Goal: Information Seeking & Learning: Learn about a topic

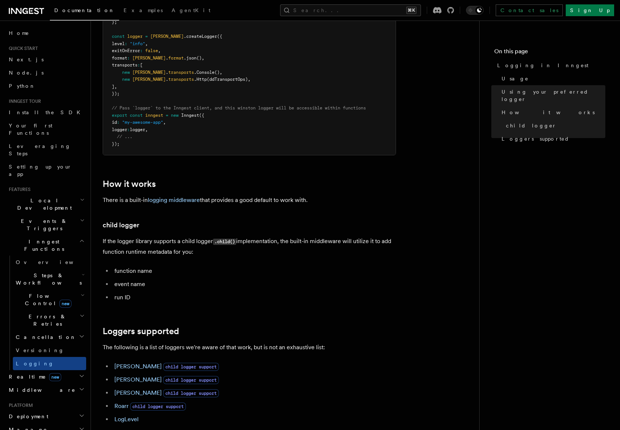
scroll to position [744, 0]
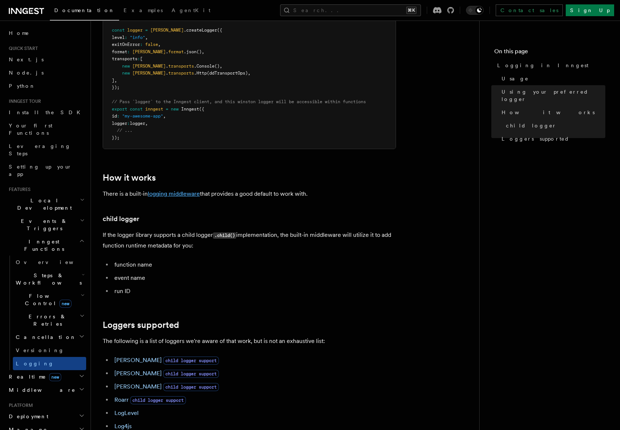
click at [176, 197] on link "logging middleware" at bounding box center [174, 193] width 52 height 7
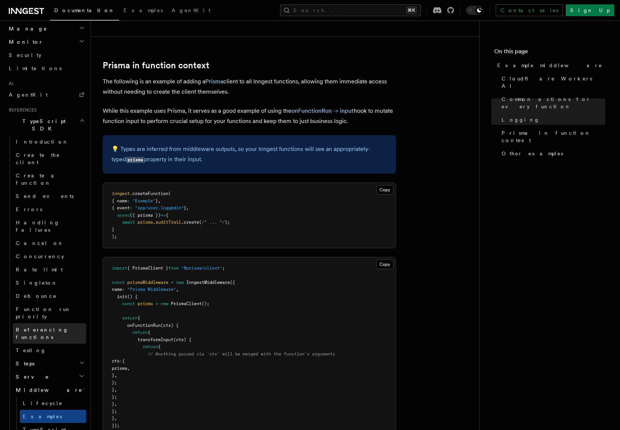
scroll to position [524, 0]
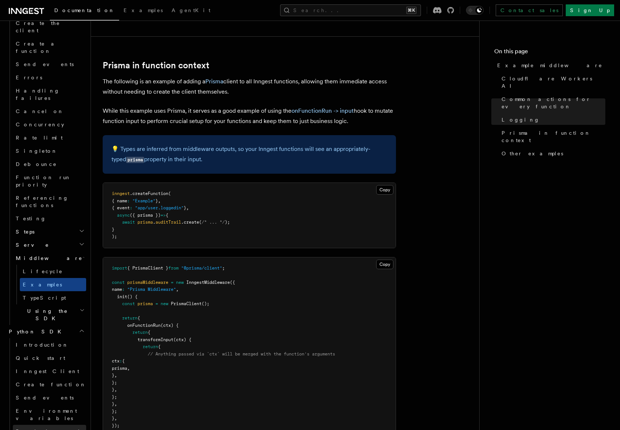
scroll to position [652, 0]
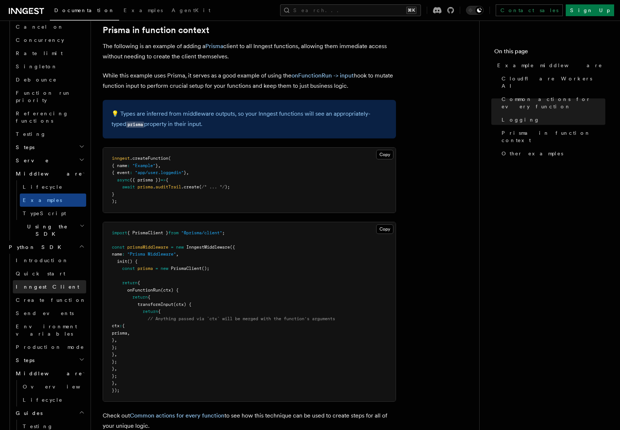
scroll to position [1994, 0]
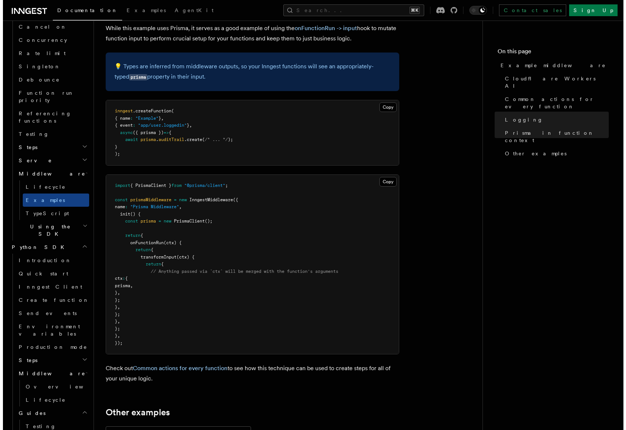
scroll to position [157, 0]
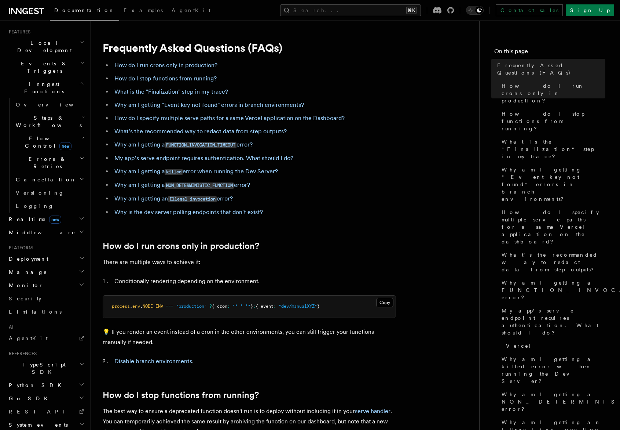
click at [30, 381] on span "Python SDK" at bounding box center [36, 384] width 60 height 7
click at [54, 392] on link "Introduction" at bounding box center [49, 398] width 73 height 13
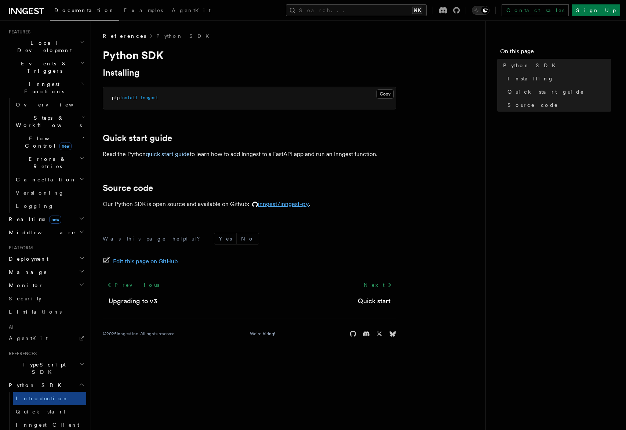
click at [279, 203] on link "inngest/inngest-py" at bounding box center [279, 203] width 60 height 7
